Goal: Transaction & Acquisition: Download file/media

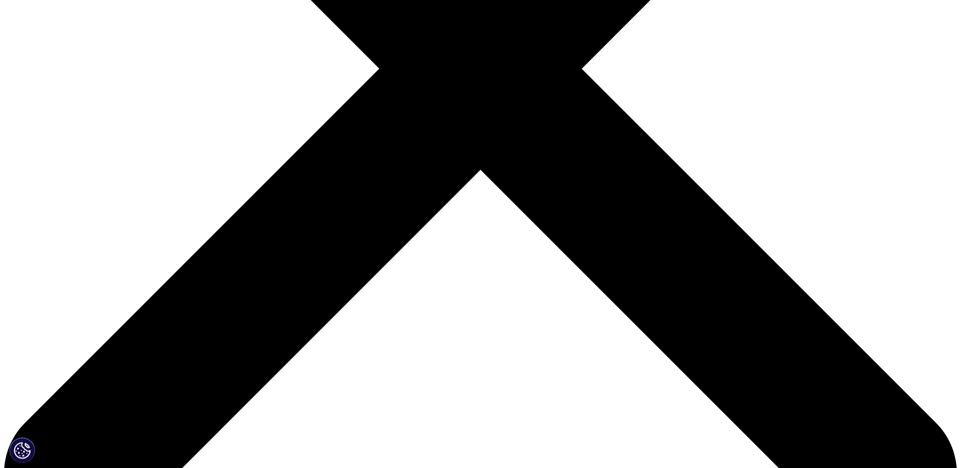
scroll to position [405, 0]
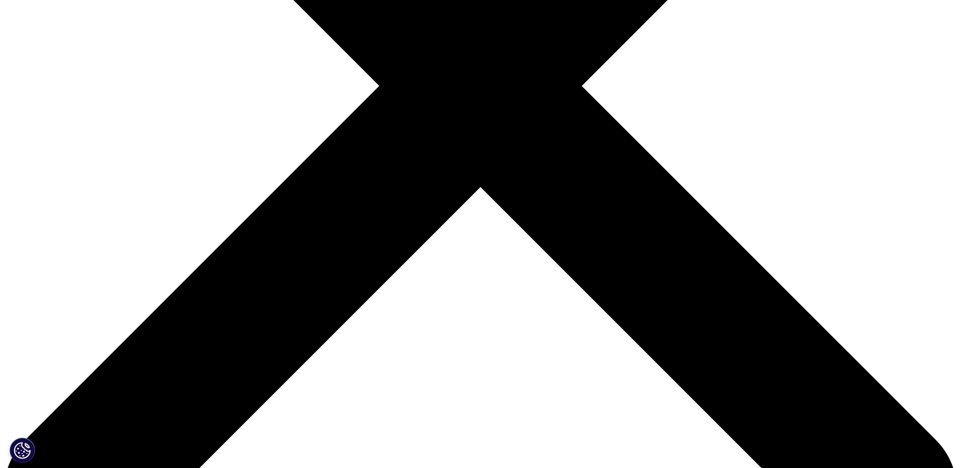
type input "[PERSON_NAME]"
type input "shulyak"
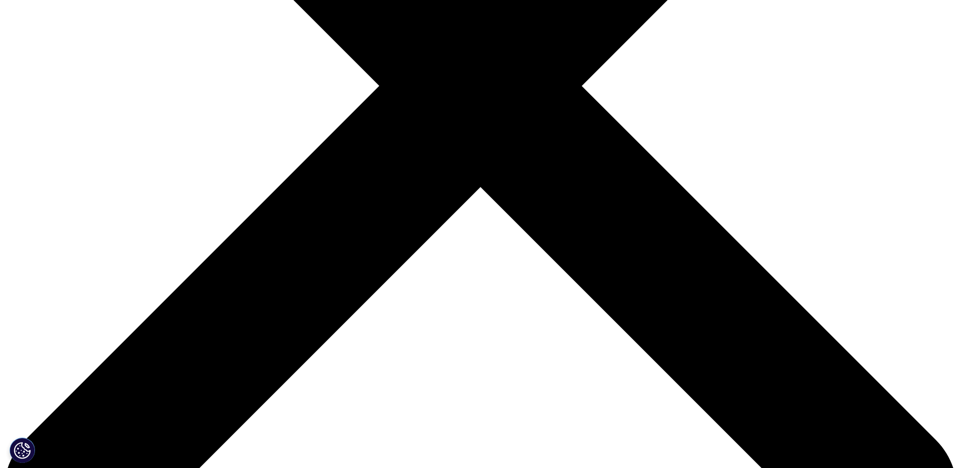
type input "[PERSON_NAME][EMAIL_ADDRESS][PERSON_NAME][DOMAIN_NAME]"
type input "librarian"
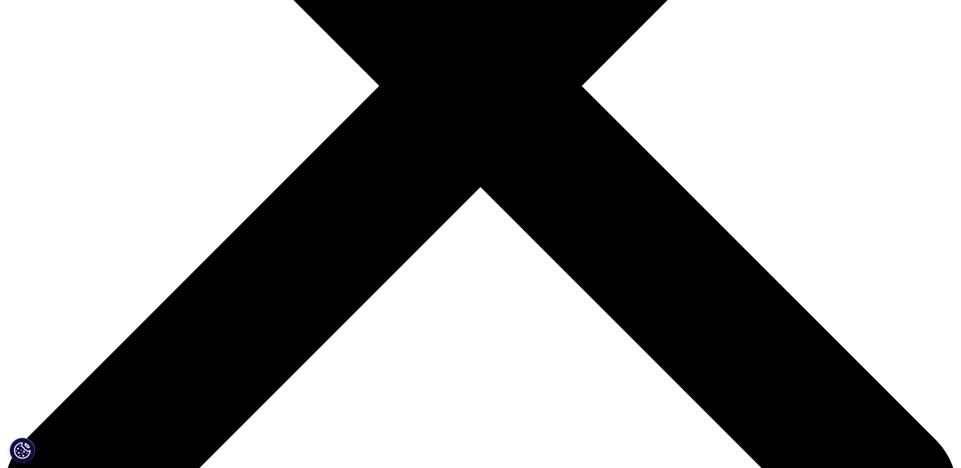
type input "bdc"
select select "Canada"
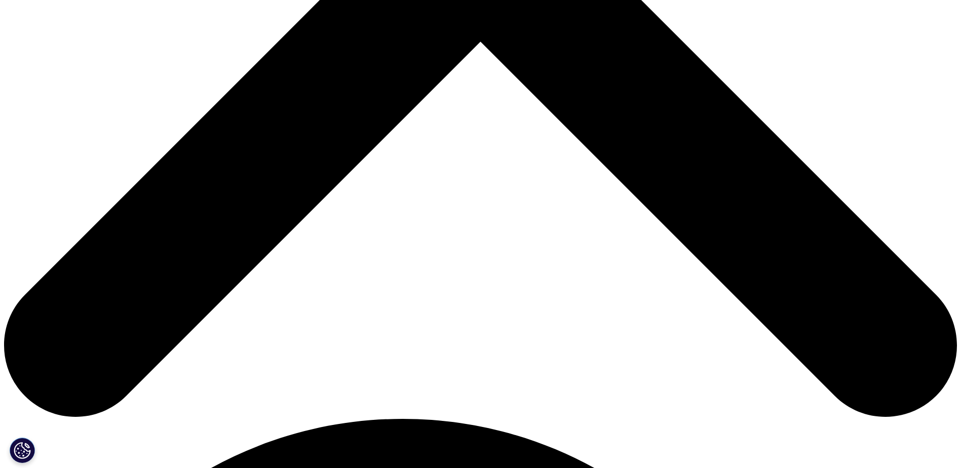
scroll to position [557, 0]
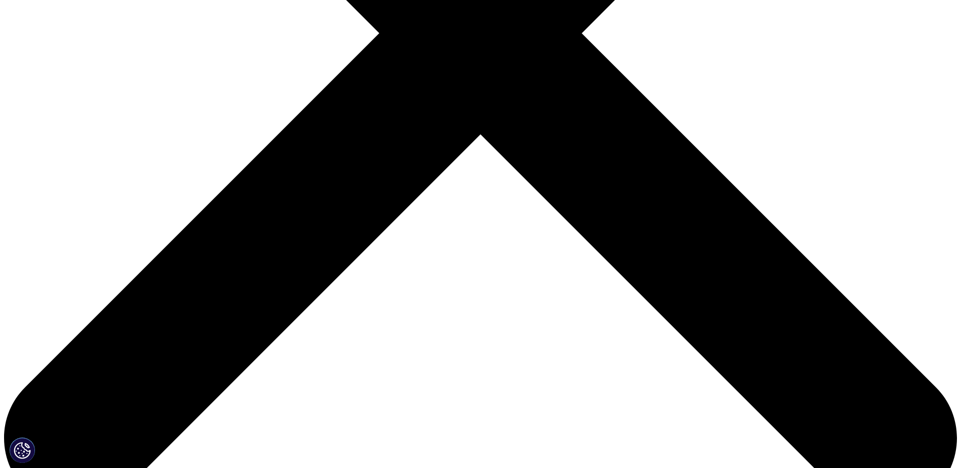
scroll to position [320, 598]
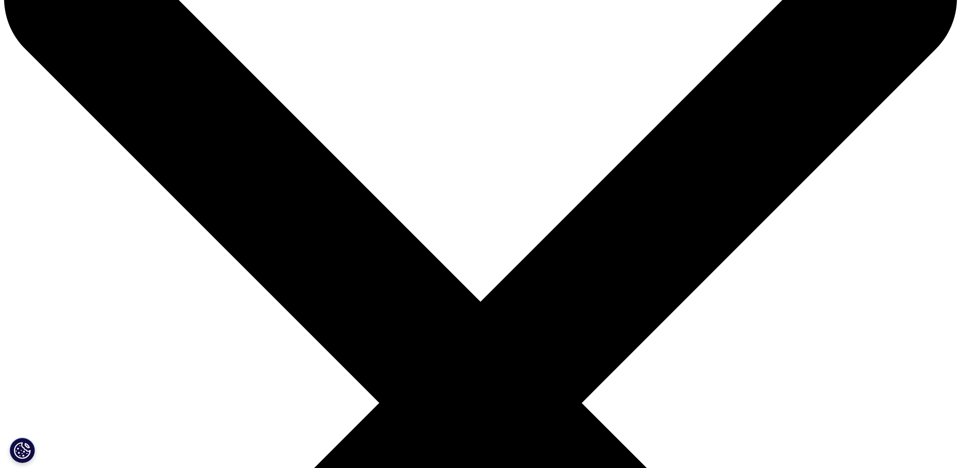
scroll to position [0, 0]
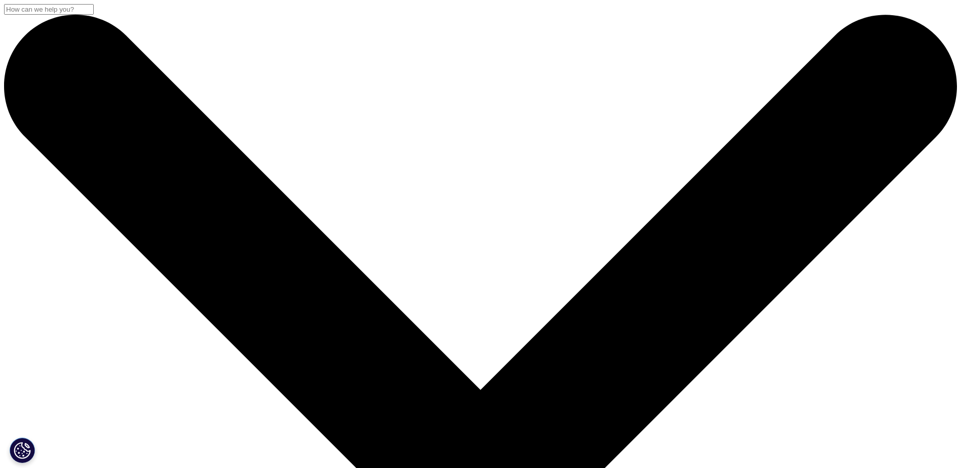
drag, startPoint x: 183, startPoint y: 128, endPoint x: 270, endPoint y: 171, distance: 97.4
drag, startPoint x: 270, startPoint y: 171, endPoint x: 204, endPoint y: 165, distance: 67.1
copy div "Global Trends in R&D 2025"
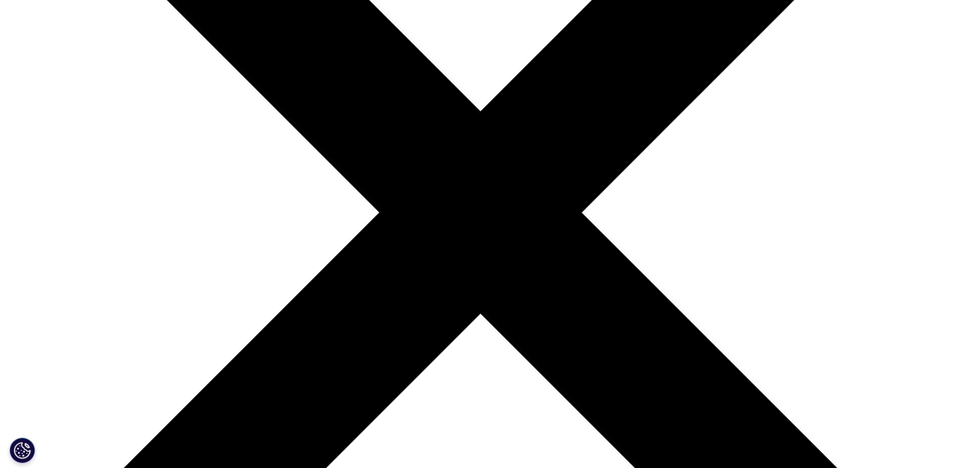
scroll to position [304, 0]
